Goal: Information Seeking & Learning: Learn about a topic

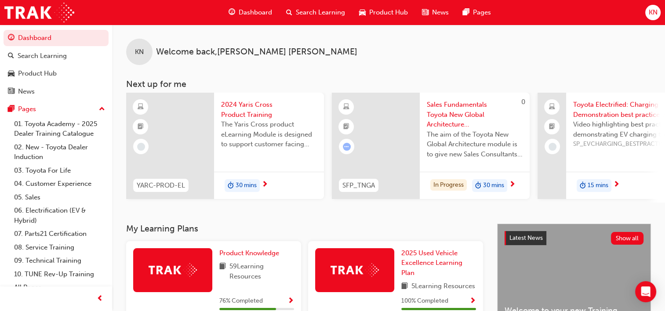
click at [306, 13] on span "Search Learning" at bounding box center [320, 12] width 49 height 10
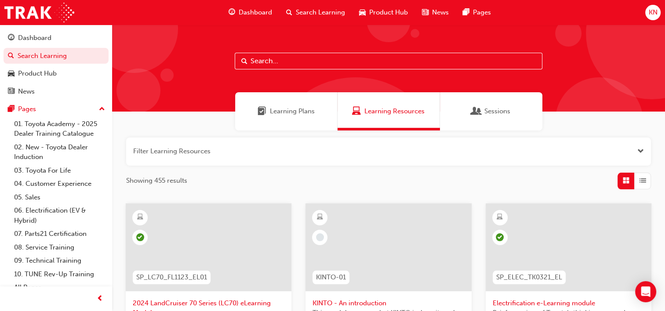
click at [278, 60] on input "text" at bounding box center [389, 61] width 308 height 17
type input "owaf"
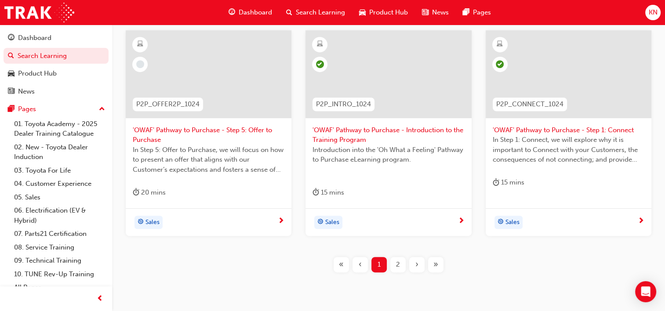
scroll to position [394, 0]
click at [395, 271] on div "2" at bounding box center [398, 263] width 15 height 15
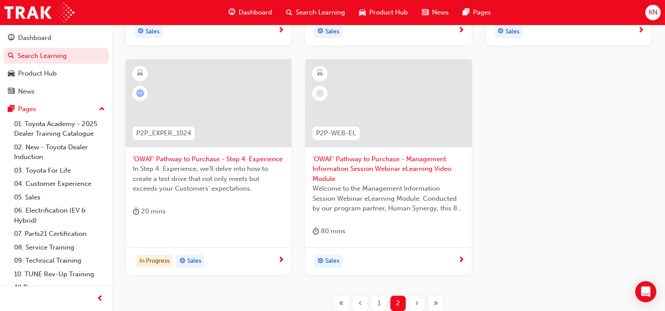
scroll to position [364, 0]
click at [225, 190] on span "In Step 4: Experience, we’ll delve into how to create a test drive that not onl…" at bounding box center [209, 179] width 152 height 30
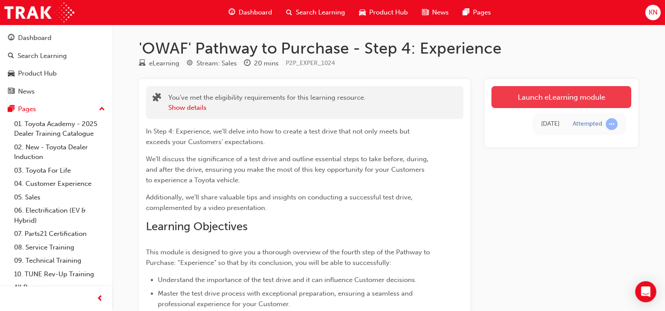
click at [586, 100] on link "Launch eLearning module" at bounding box center [562, 97] width 140 height 22
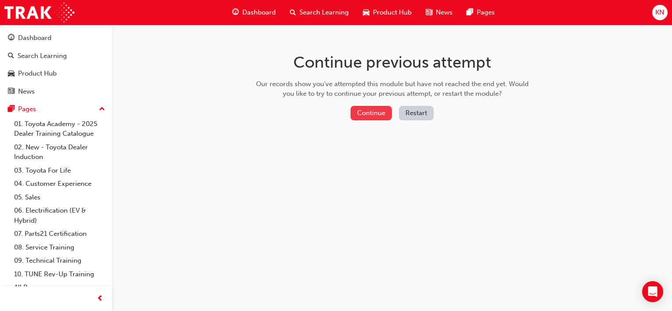
click at [383, 115] on button "Continue" at bounding box center [371, 113] width 41 height 15
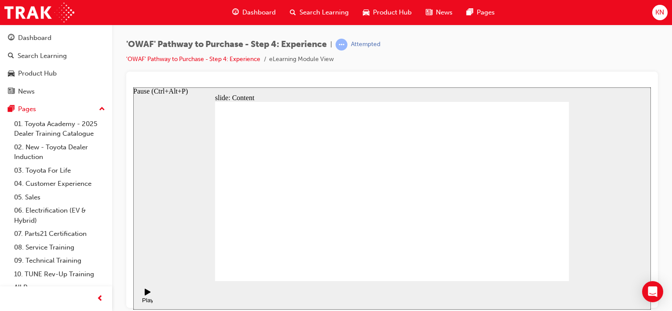
click at [140, 296] on div "Play (Ctrl+Alt+P)" at bounding box center [147, 296] width 15 height 15
click at [147, 297] on div "Play (Ctrl+Alt+P)" at bounding box center [147, 303] width 15 height 13
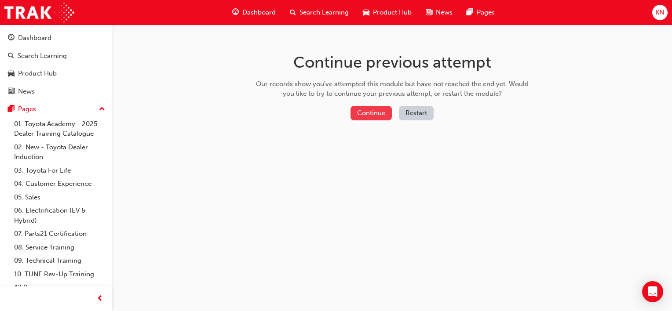
click at [384, 111] on button "Continue" at bounding box center [371, 113] width 41 height 15
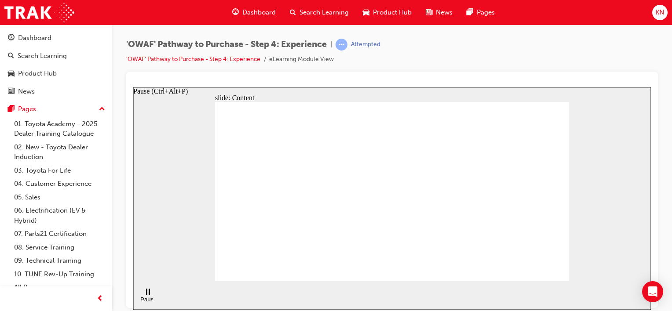
click at [150, 296] on div "Pause (Ctrl+Alt+P)" at bounding box center [147, 302] width 15 height 13
click at [150, 297] on div "Play (Ctrl+Alt+P)" at bounding box center [147, 303] width 15 height 13
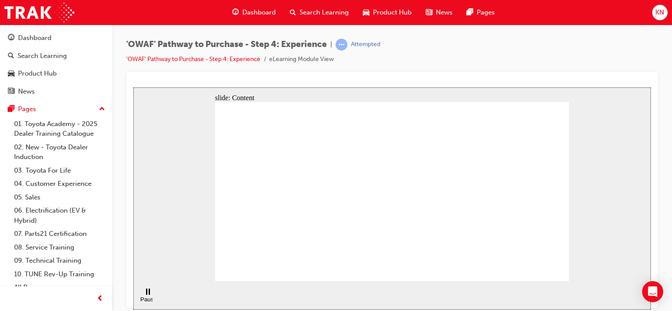
click at [143, 296] on div "Pause (Ctrl+Alt+P)" at bounding box center [147, 302] width 15 height 13
click at [143, 297] on div "Play (Ctrl+Alt+P)" at bounding box center [147, 303] width 15 height 13
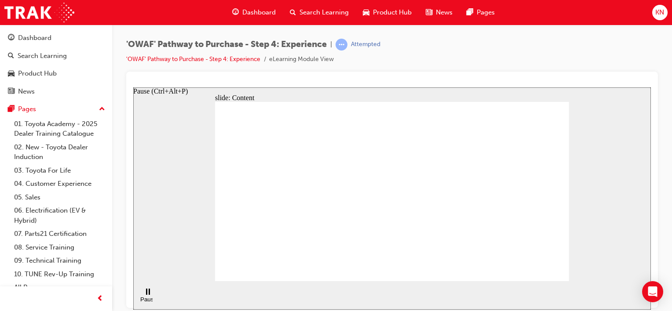
click at [146, 296] on div "Pause (Ctrl+Alt+P)" at bounding box center [147, 302] width 15 height 13
click at [146, 297] on div "Play (Ctrl+Alt+P)" at bounding box center [147, 303] width 15 height 13
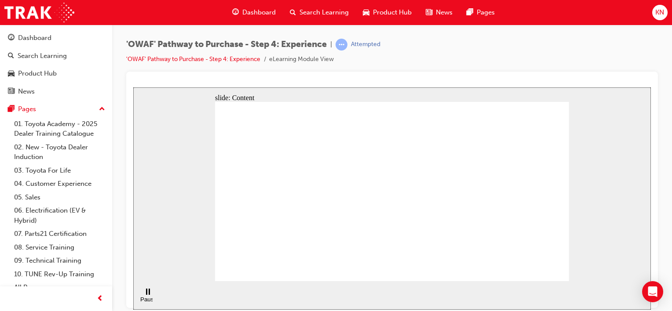
drag, startPoint x: 456, startPoint y: 177, endPoint x: 442, endPoint y: 203, distance: 29.5
drag, startPoint x: 442, startPoint y: 203, endPoint x: 476, endPoint y: 136, distance: 74.8
drag, startPoint x: 468, startPoint y: 194, endPoint x: 490, endPoint y: 183, distance: 23.8
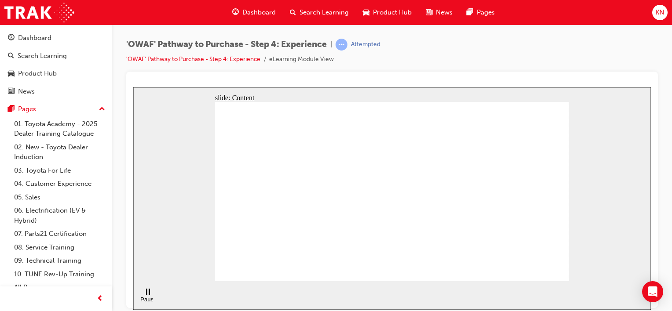
drag, startPoint x: 391, startPoint y: 227, endPoint x: 420, endPoint y: 203, distance: 38.2
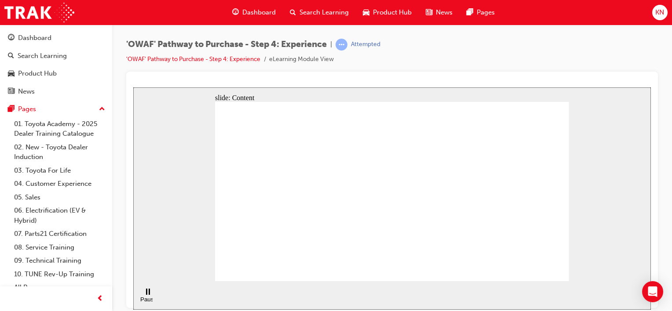
drag, startPoint x: 470, startPoint y: 145, endPoint x: 409, endPoint y: 189, distance: 75.6
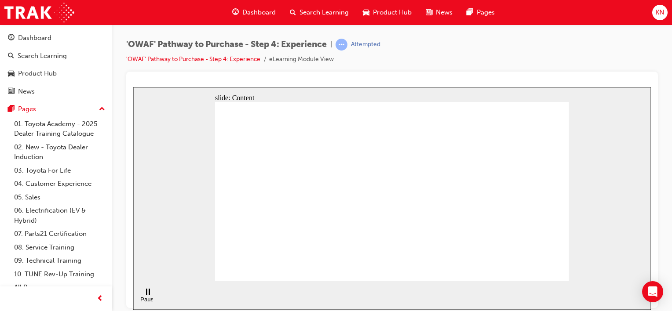
drag, startPoint x: 256, startPoint y: 230, endPoint x: 274, endPoint y: 240, distance: 20.9
drag, startPoint x: 404, startPoint y: 221, endPoint x: 443, endPoint y: 167, distance: 67.1
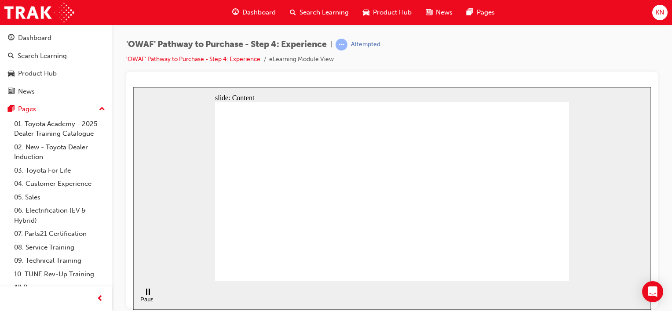
drag, startPoint x: 413, startPoint y: 194, endPoint x: 404, endPoint y: 233, distance: 40.8
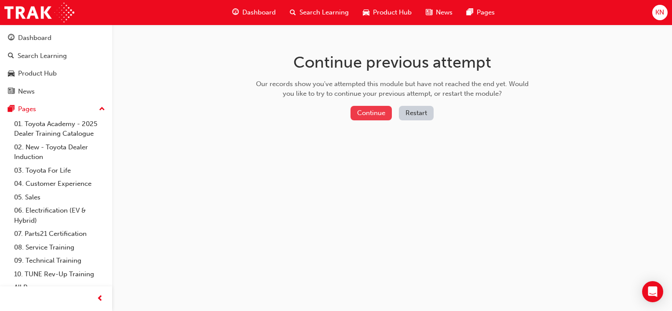
click at [365, 113] on button "Continue" at bounding box center [371, 113] width 41 height 15
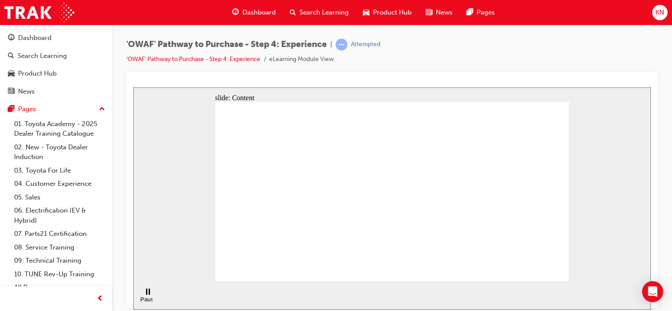
drag, startPoint x: 248, startPoint y: 134, endPoint x: 253, endPoint y: 150, distance: 17.2
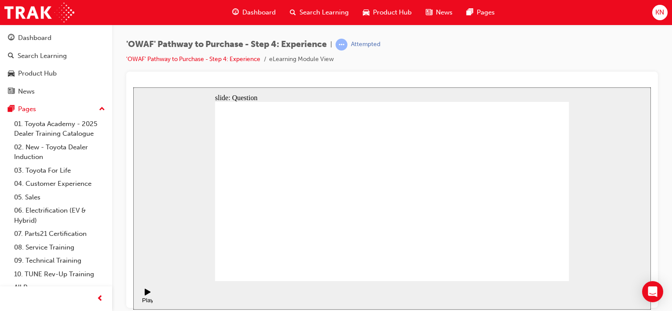
checkbox input "true"
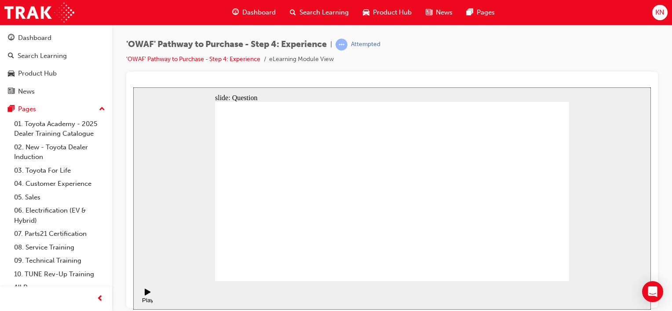
drag, startPoint x: 501, startPoint y: 210, endPoint x: 293, endPoint y: 235, distance: 209.5
drag, startPoint x: 498, startPoint y: 227, endPoint x: 277, endPoint y: 259, distance: 223.5
drag, startPoint x: 500, startPoint y: 219, endPoint x: 410, endPoint y: 234, distance: 90.6
drag, startPoint x: 505, startPoint y: 195, endPoint x: 294, endPoint y: 197, distance: 211.1
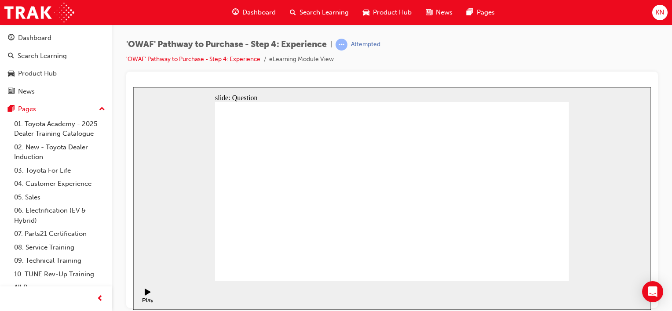
drag, startPoint x: 504, startPoint y: 217, endPoint x: 416, endPoint y: 241, distance: 90.7
drag, startPoint x: 510, startPoint y: 209, endPoint x: 417, endPoint y: 228, distance: 94.6
drag, startPoint x: 515, startPoint y: 209, endPoint x: 308, endPoint y: 233, distance: 209.0
drag, startPoint x: 505, startPoint y: 208, endPoint x: 403, endPoint y: 224, distance: 102.9
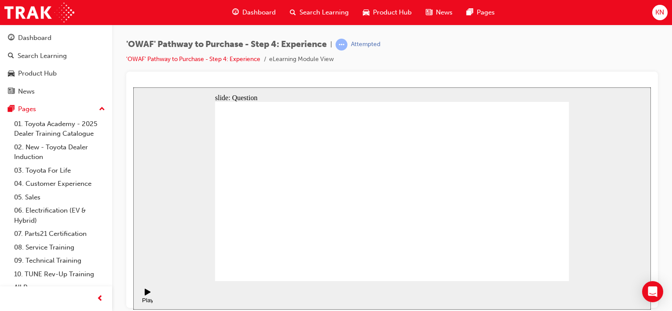
drag, startPoint x: 390, startPoint y: 241, endPoint x: 387, endPoint y: 190, distance: 52.0
drag, startPoint x: 383, startPoint y: 182, endPoint x: 381, endPoint y: 251, distance: 69.1
drag, startPoint x: 426, startPoint y: 241, endPoint x: 382, endPoint y: 188, distance: 68.1
drag, startPoint x: 382, startPoint y: 227, endPoint x: 454, endPoint y: 182, distance: 85.8
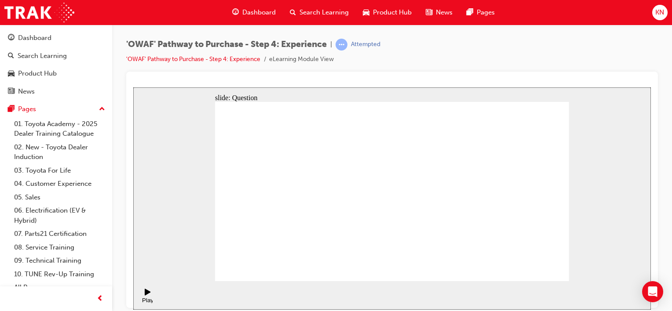
drag, startPoint x: 507, startPoint y: 239, endPoint x: 430, endPoint y: 192, distance: 89.6
drag, startPoint x: 545, startPoint y: 245, endPoint x: 505, endPoint y: 196, distance: 63.8
drag, startPoint x: 464, startPoint y: 238, endPoint x: 538, endPoint y: 186, distance: 90.3
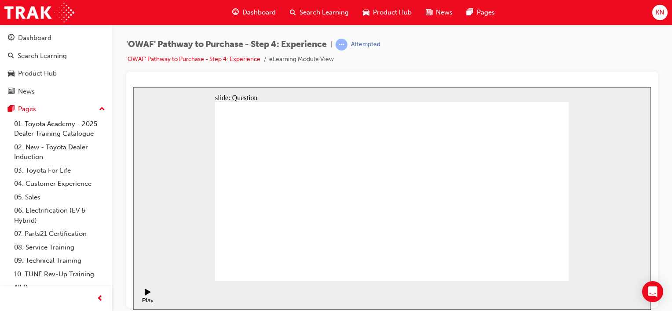
drag, startPoint x: 336, startPoint y: 246, endPoint x: 382, endPoint y: 173, distance: 86.3
drag, startPoint x: 388, startPoint y: 231, endPoint x: 484, endPoint y: 167, distance: 115.3
drag, startPoint x: 456, startPoint y: 248, endPoint x: 469, endPoint y: 187, distance: 61.6
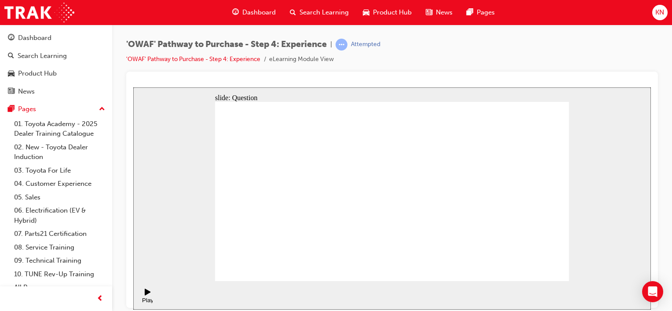
radio input "true"
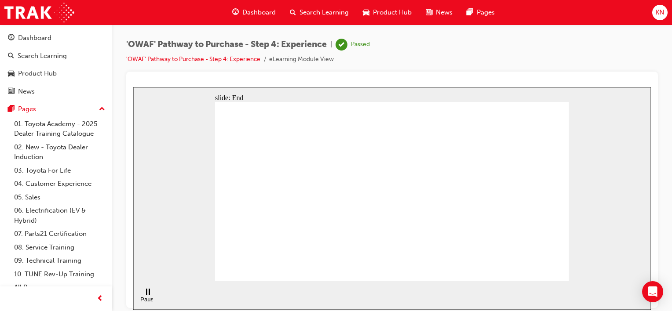
click at [307, 12] on span "Search Learning" at bounding box center [324, 12] width 49 height 10
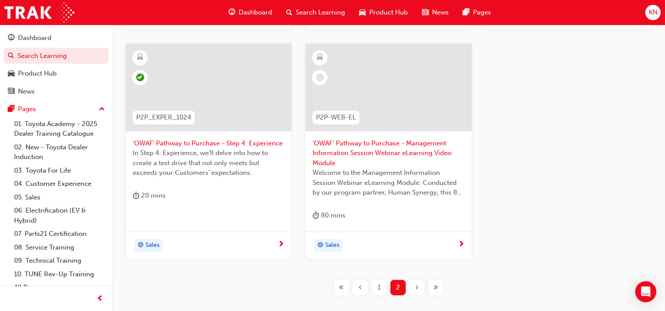
scroll to position [381, 0]
click at [377, 287] on div "1" at bounding box center [379, 286] width 15 height 15
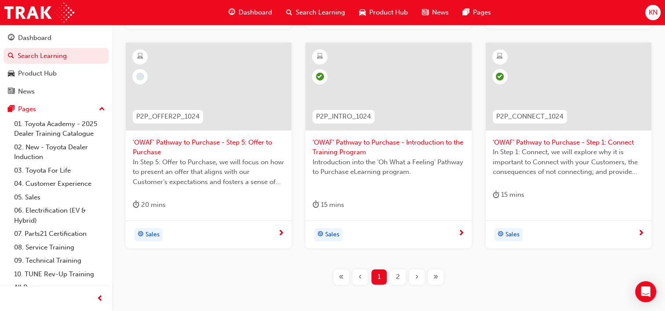
click at [185, 139] on span "'OWAF' Pathway to Purchase - Step 5: Offer to Purchase" at bounding box center [209, 148] width 152 height 20
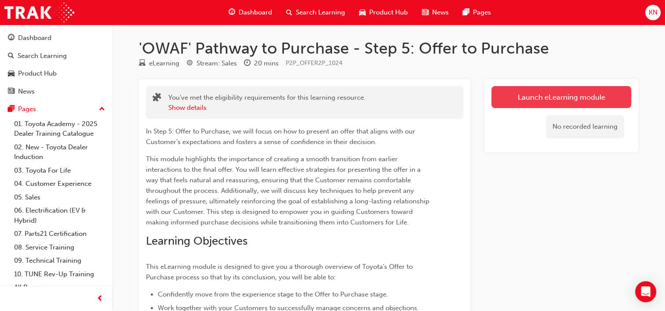
click at [509, 102] on link "Launch eLearning module" at bounding box center [562, 97] width 140 height 22
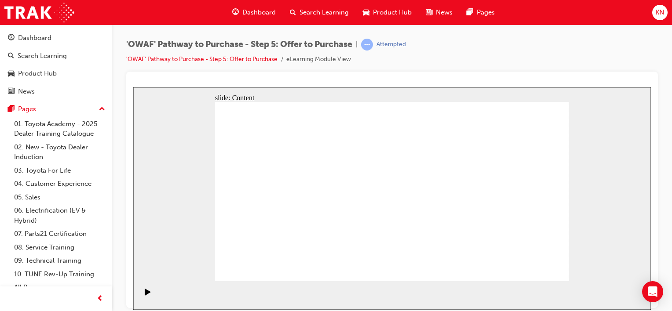
drag, startPoint x: 519, startPoint y: 125, endPoint x: 582, endPoint y: 103, distance: 67.0
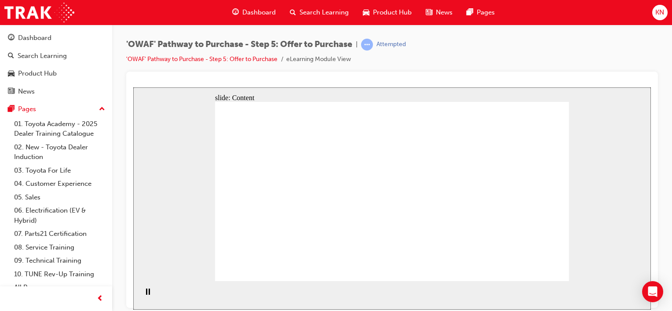
click at [582, 103] on div "slide: Content Rectangle 1 Group 1 “I will always be transparent and treat all …" at bounding box center [392, 198] width 518 height 223
drag, startPoint x: 273, startPoint y: 249, endPoint x: 390, endPoint y: 199, distance: 126.9
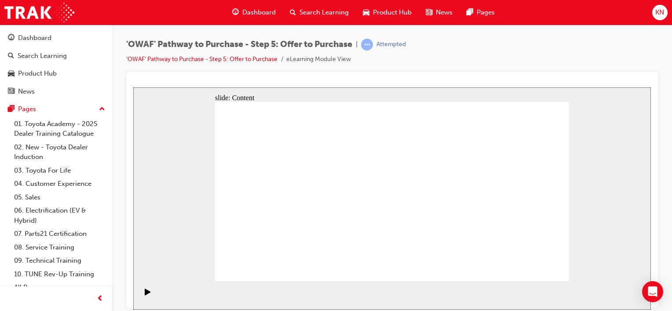
drag, startPoint x: 278, startPoint y: 184, endPoint x: 271, endPoint y: 201, distance: 18.2
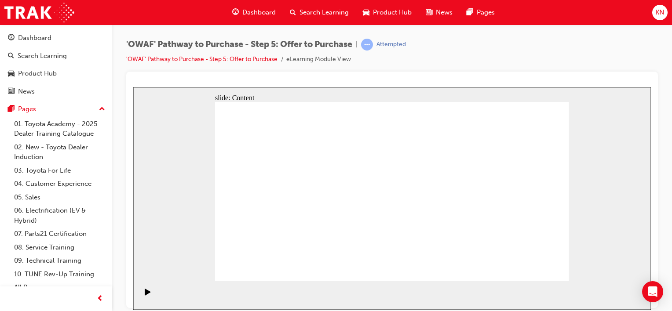
drag, startPoint x: 502, startPoint y: 166, endPoint x: 426, endPoint y: 154, distance: 77.1
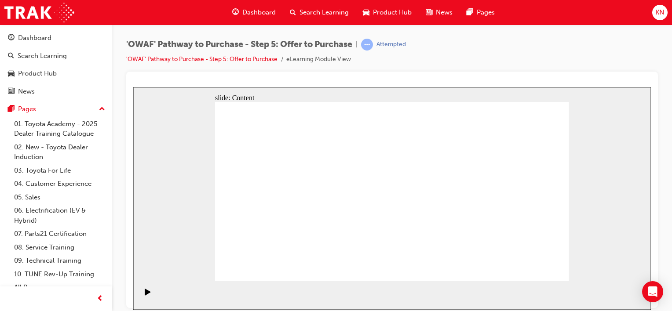
drag, startPoint x: 449, startPoint y: 127, endPoint x: 438, endPoint y: 129, distance: 10.8
drag, startPoint x: 438, startPoint y: 129, endPoint x: 551, endPoint y: 254, distance: 168.1
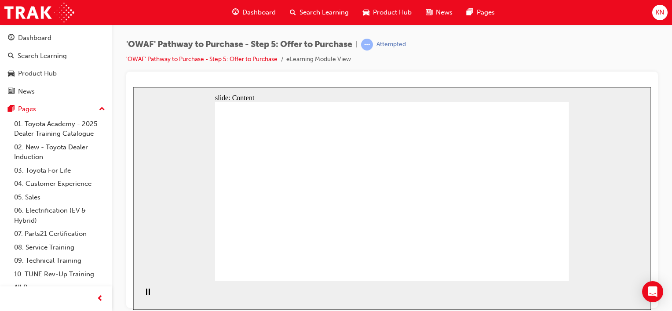
drag, startPoint x: 441, startPoint y: 134, endPoint x: 492, endPoint y: 146, distance: 52.9
drag, startPoint x: 493, startPoint y: 196, endPoint x: 454, endPoint y: 242, distance: 59.6
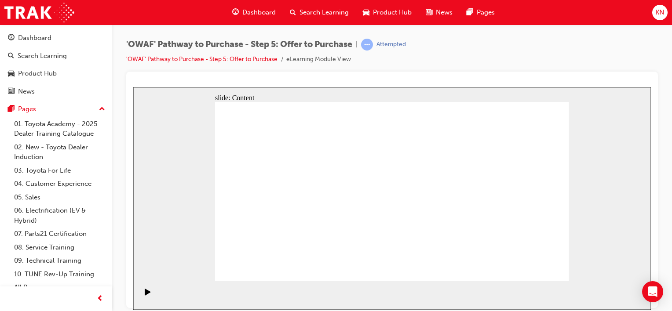
drag, startPoint x: 266, startPoint y: 156, endPoint x: 263, endPoint y: 163, distance: 7.7
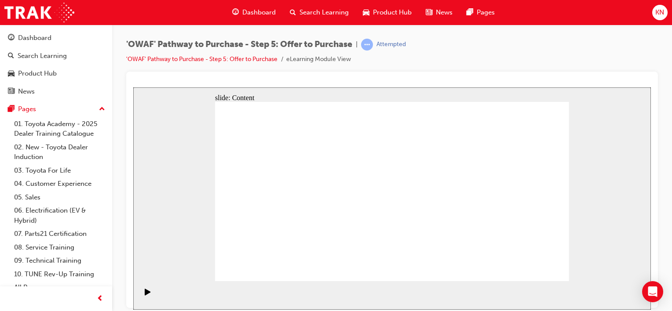
drag, startPoint x: 384, startPoint y: 183, endPoint x: 275, endPoint y: 263, distance: 135.6
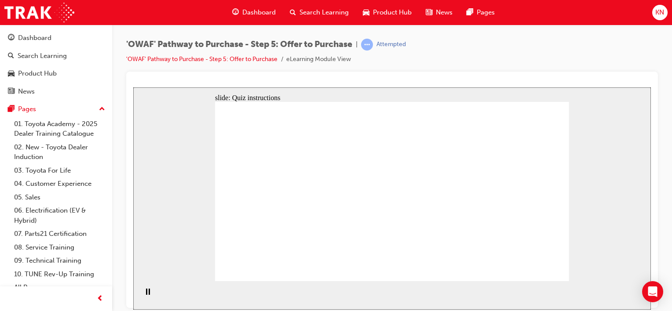
radio input "false"
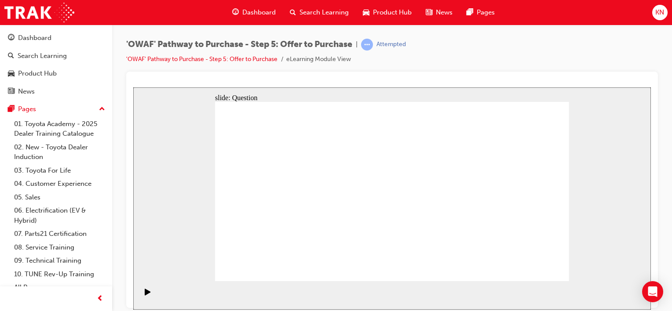
radio input "false"
radio input "true"
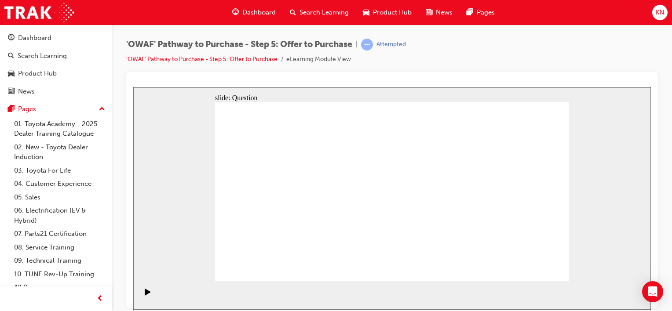
drag, startPoint x: 524, startPoint y: 181, endPoint x: 292, endPoint y: 230, distance: 237.3
drag, startPoint x: 464, startPoint y: 183, endPoint x: 361, endPoint y: 231, distance: 113.9
drag, startPoint x: 260, startPoint y: 179, endPoint x: 427, endPoint y: 228, distance: 174.1
drag, startPoint x: 430, startPoint y: 237, endPoint x: 503, endPoint y: 235, distance: 73.0
drag, startPoint x: 370, startPoint y: 172, endPoint x: 442, endPoint y: 217, distance: 84.2
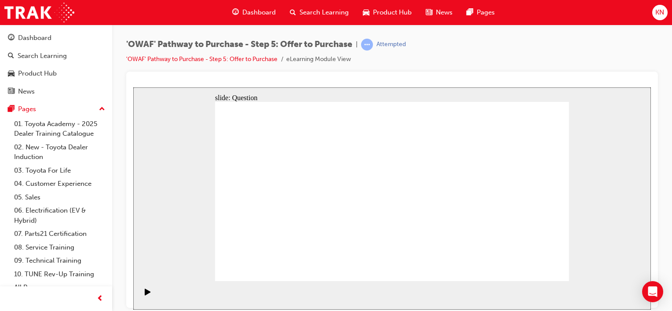
drag, startPoint x: 442, startPoint y: 226, endPoint x: 527, endPoint y: 170, distance: 102.6
drag, startPoint x: 519, startPoint y: 211, endPoint x: 466, endPoint y: 224, distance: 54.8
drag, startPoint x: 487, startPoint y: 226, endPoint x: 427, endPoint y: 228, distance: 59.9
drag, startPoint x: 367, startPoint y: 187, endPoint x: 504, endPoint y: 240, distance: 146.9
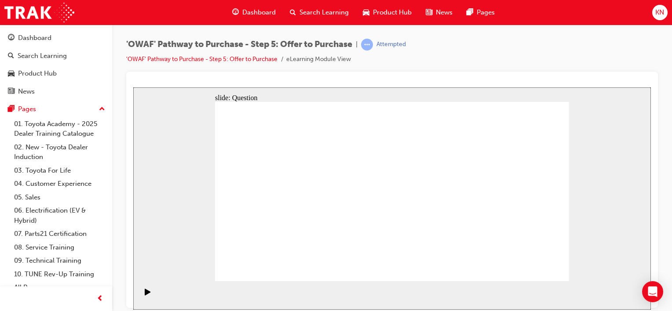
drag, startPoint x: 472, startPoint y: 180, endPoint x: 379, endPoint y: 177, distance: 92.4
drag, startPoint x: 545, startPoint y: 180, endPoint x: 392, endPoint y: 200, distance: 153.5
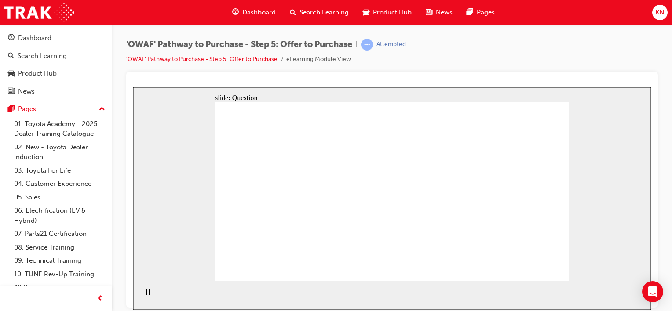
drag, startPoint x: 475, startPoint y: 206, endPoint x: 321, endPoint y: 189, distance: 154.4
drag, startPoint x: 529, startPoint y: 199, endPoint x: 309, endPoint y: 217, distance: 221.1
drag, startPoint x: 470, startPoint y: 234, endPoint x: 274, endPoint y: 198, distance: 198.5
drag, startPoint x: 523, startPoint y: 230, endPoint x: 379, endPoint y: 223, distance: 144.0
drag, startPoint x: 290, startPoint y: 223, endPoint x: 253, endPoint y: 234, distance: 39.1
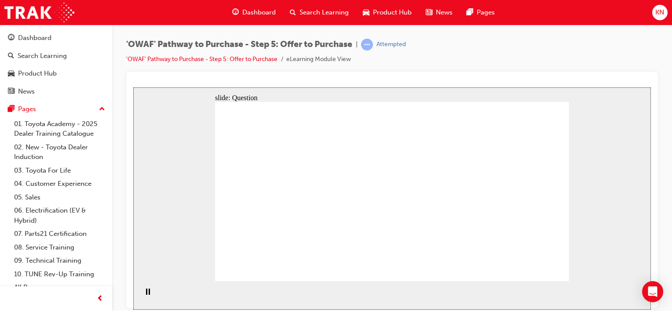
drag, startPoint x: 303, startPoint y: 187, endPoint x: 273, endPoint y: 173, distance: 33.5
drag, startPoint x: 257, startPoint y: 201, endPoint x: 267, endPoint y: 204, distance: 10.5
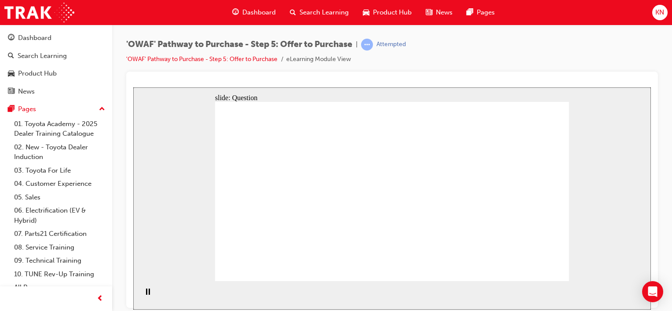
checkbox input "true"
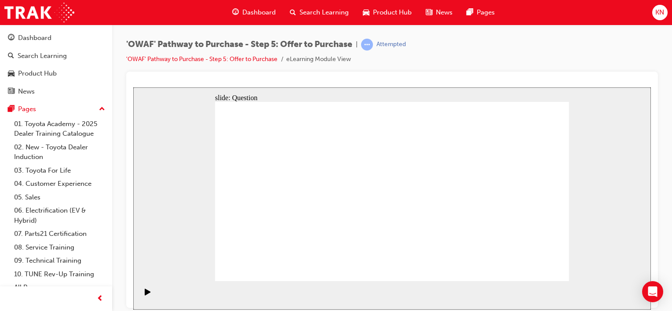
checkbox input "true"
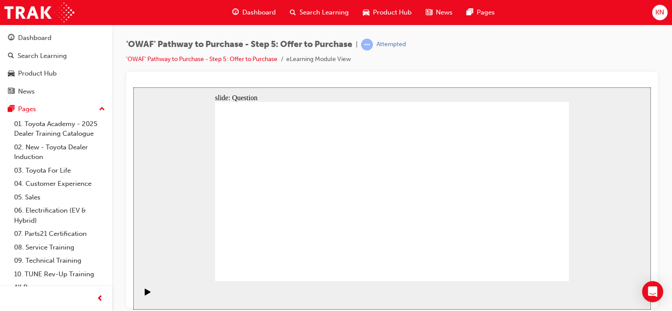
checkbox input "true"
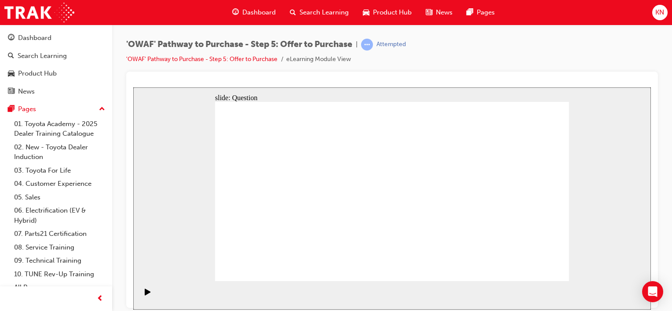
radio input "false"
radio input "true"
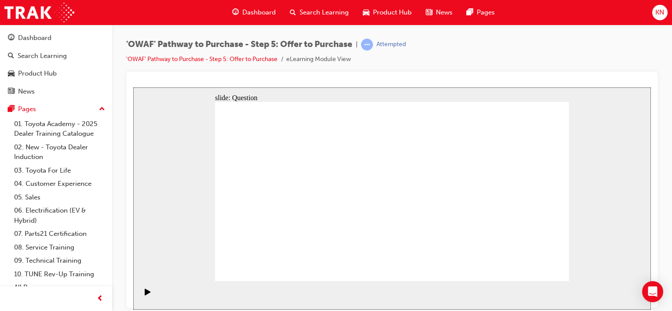
radio input "true"
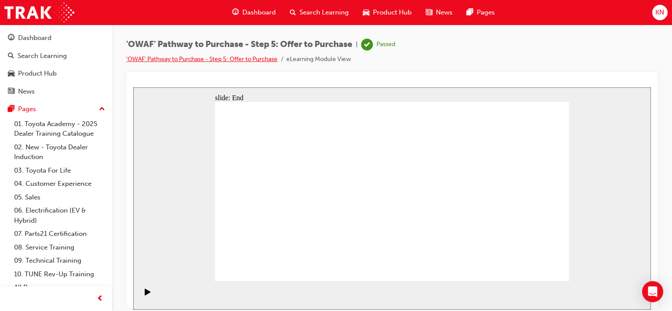
click at [209, 59] on link "'OWAF' Pathway to Purchase - Step 5: Offer to Purchase" at bounding box center [201, 58] width 151 height 7
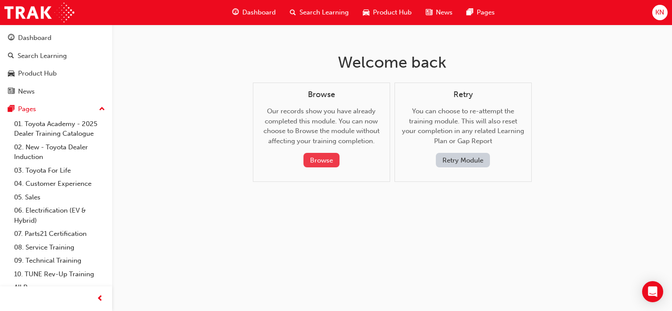
click at [326, 158] on button "Browse" at bounding box center [321, 160] width 36 height 15
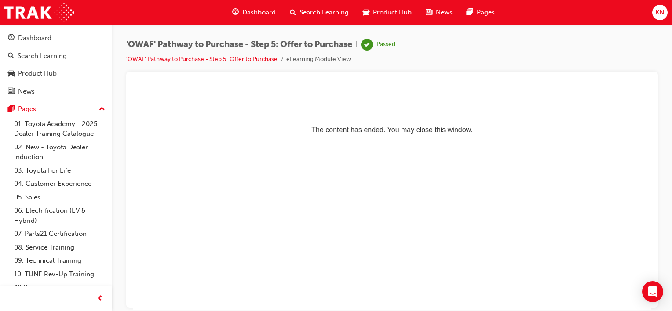
click at [313, 9] on span "Search Learning" at bounding box center [324, 12] width 49 height 10
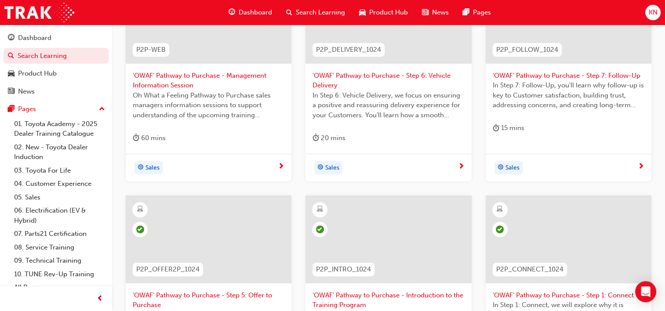
scroll to position [205, 0]
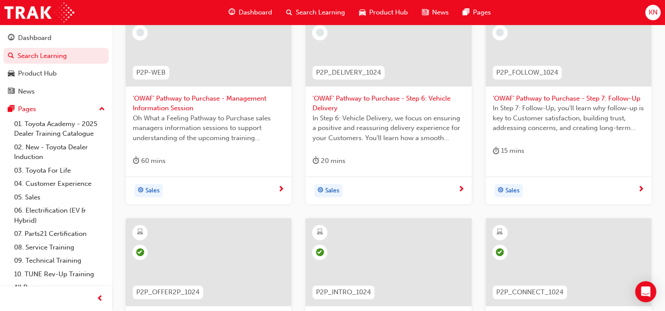
click at [391, 98] on span "'OWAF' Pathway to Purchase - Step 6: Vehicle Delivery" at bounding box center [389, 104] width 152 height 20
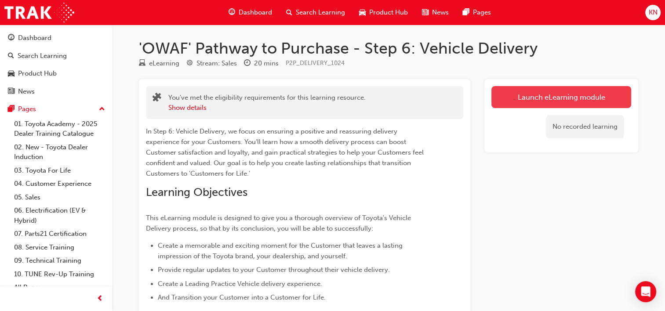
click at [560, 100] on link "Launch eLearning module" at bounding box center [562, 97] width 140 height 22
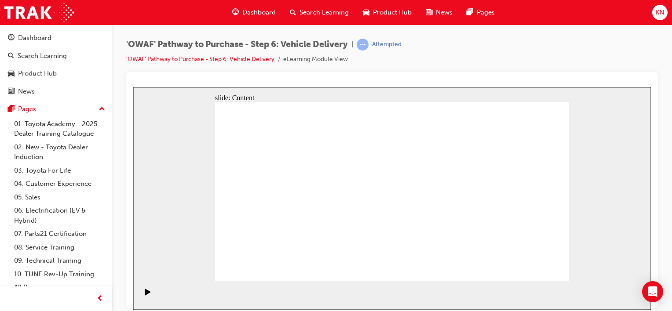
drag, startPoint x: 566, startPoint y: 232, endPoint x: 611, endPoint y: 241, distance: 46.1
click at [611, 241] on div "slide: Content Toyota For Life Toyota For Life Respect On Show Professional Eff…" at bounding box center [392, 198] width 518 height 223
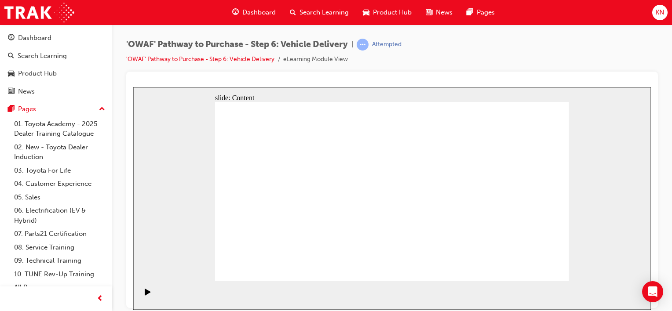
click at [611, 241] on div "slide: Content Toyota For Life Toyota For Life Respect On Show Professional Eff…" at bounding box center [392, 198] width 518 height 223
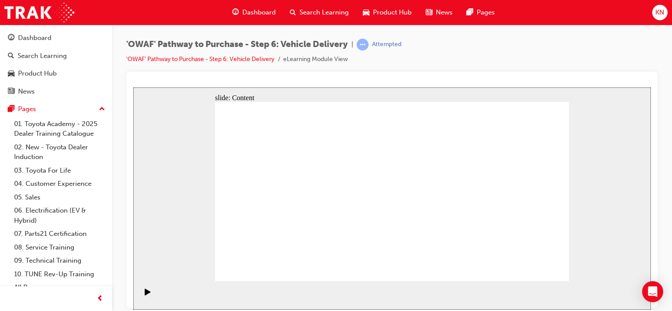
drag, startPoint x: 435, startPoint y: 228, endPoint x: 419, endPoint y: 228, distance: 16.3
